Goal: Browse casually

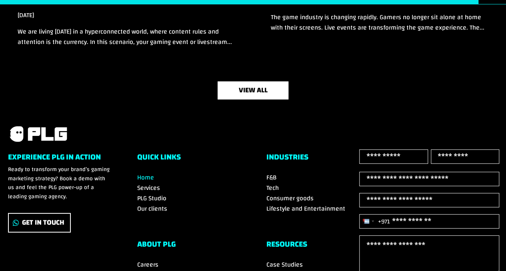
scroll to position [2585, 0]
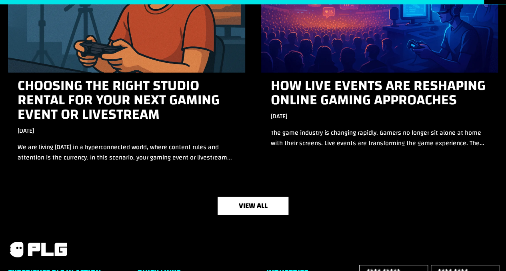
scroll to position [2614, 0]
